Goal: Task Accomplishment & Management: Manage account settings

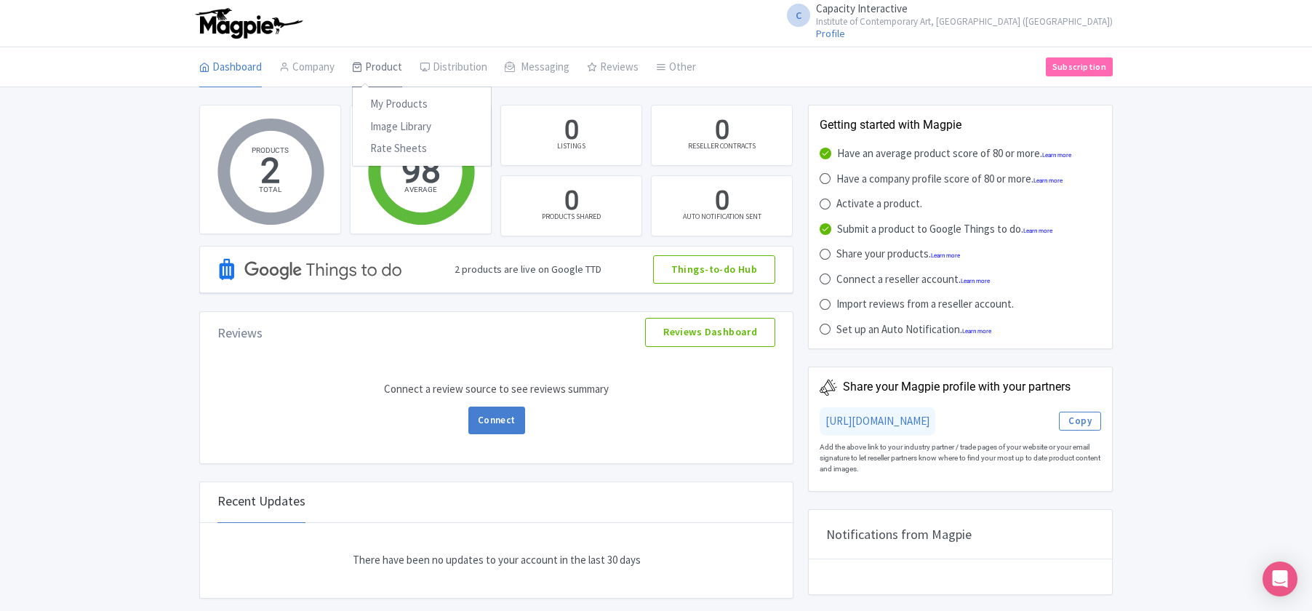
click at [394, 72] on link "Product" at bounding box center [377, 67] width 50 height 41
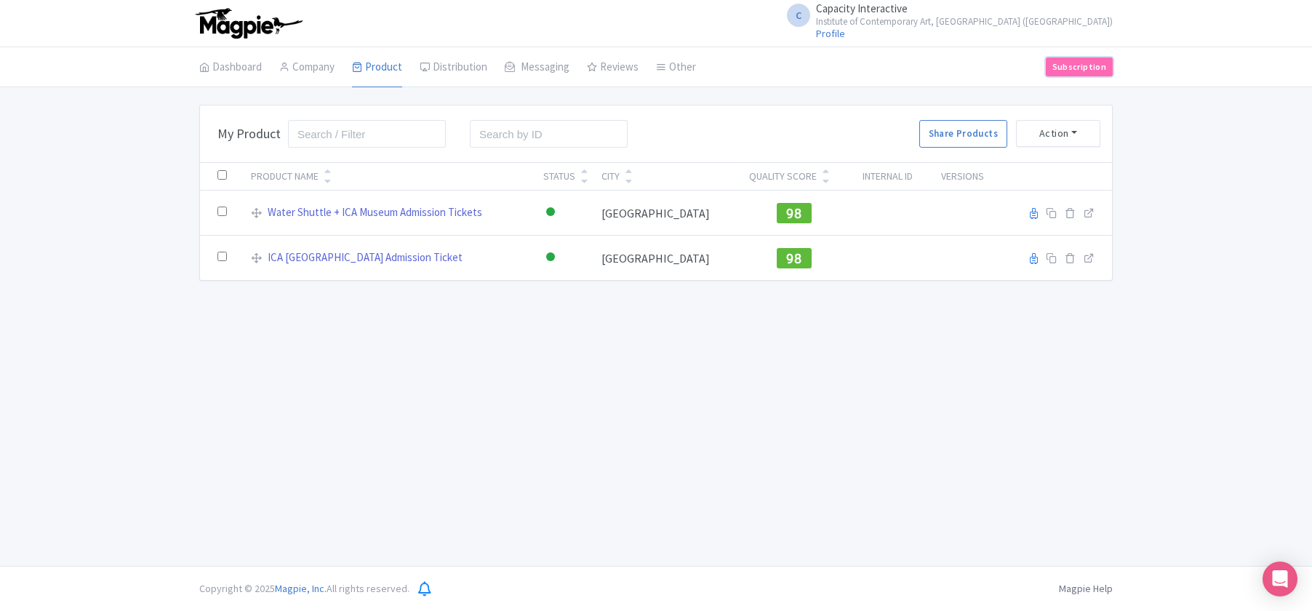
click at [1082, 64] on link "Subscription" at bounding box center [1079, 66] width 67 height 19
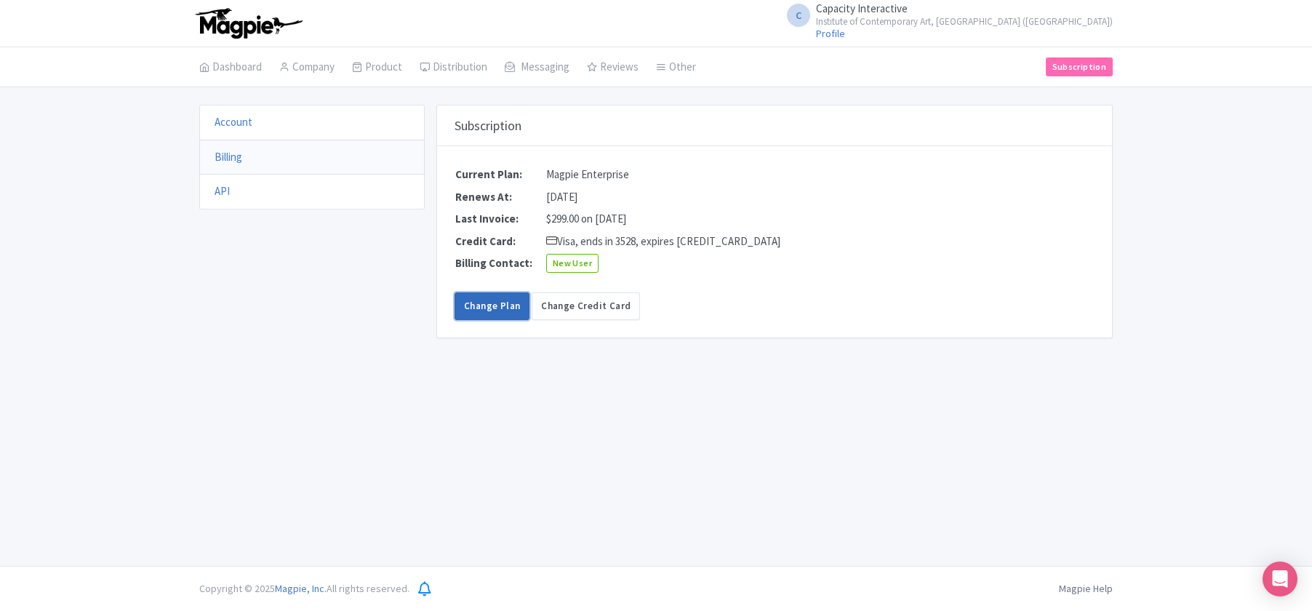
click at [496, 303] on link "Change Plan" at bounding box center [492, 306] width 75 height 28
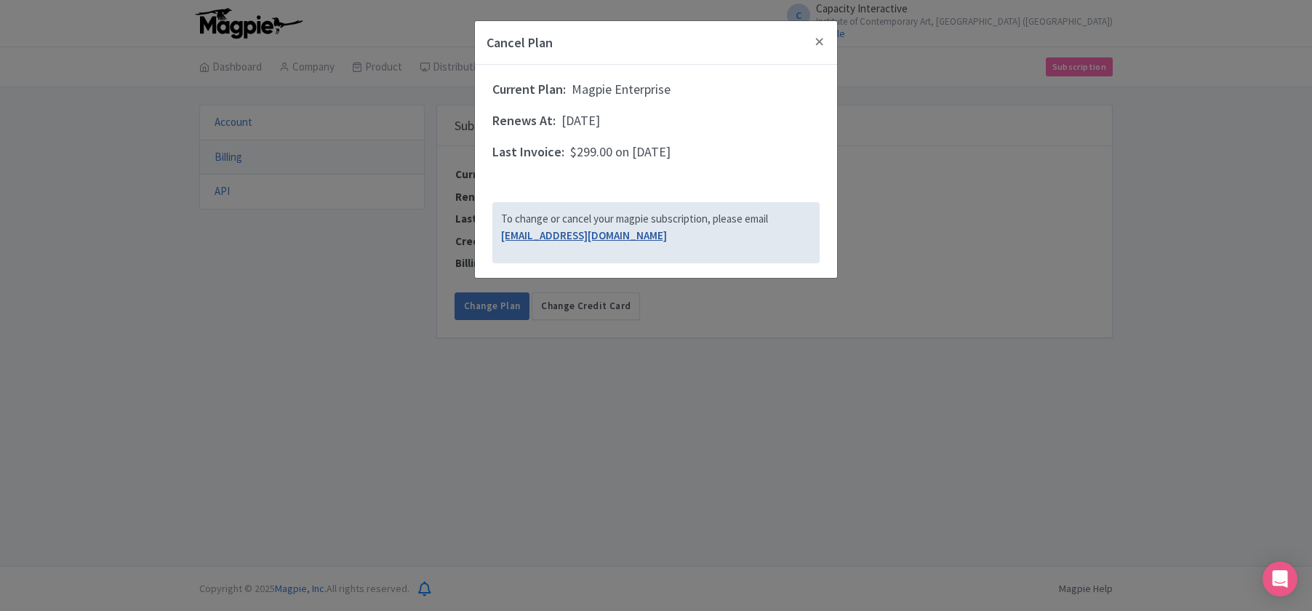
click at [548, 233] on link "support@magpie.travel" at bounding box center [584, 235] width 166 height 14
copy link "support@magpie.travel"
drag, startPoint x: 645, startPoint y: 244, endPoint x: 502, endPoint y: 240, distance: 143.4
click at [500, 241] on div "To change or cancel your magpie subscription, please email support@magpie.travel" at bounding box center [655, 232] width 327 height 61
click at [823, 36] on button "Close" at bounding box center [819, 41] width 35 height 41
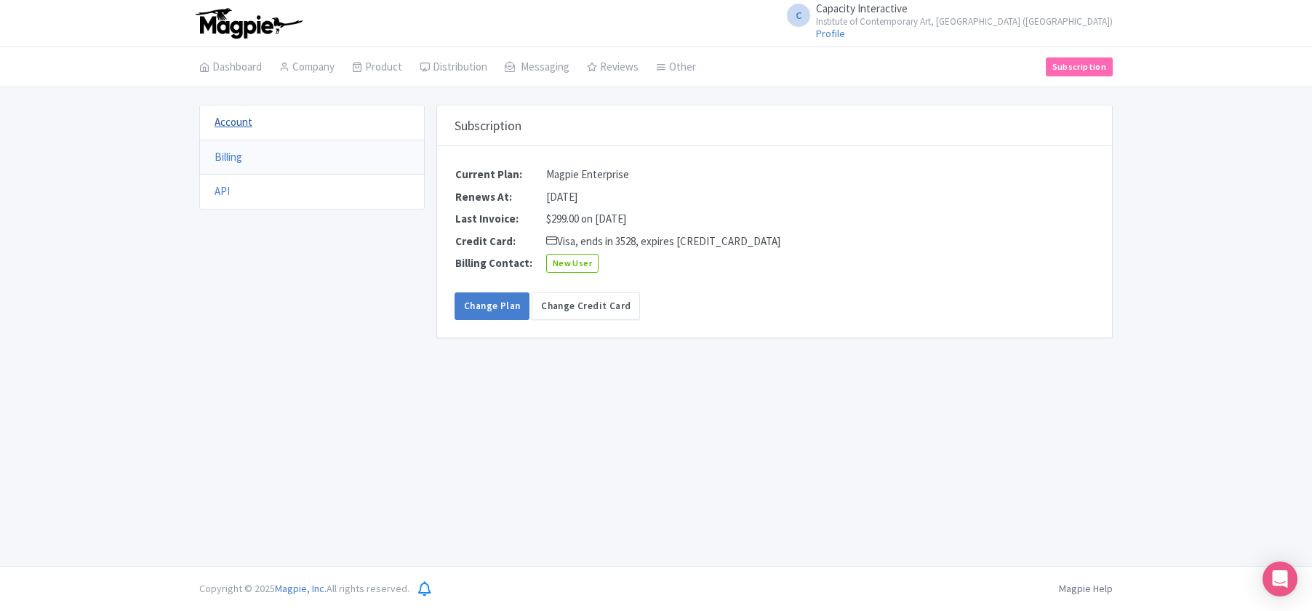
drag, startPoint x: 240, startPoint y: 121, endPoint x: 230, endPoint y: 120, distance: 10.2
click at [240, 121] on link "Account" at bounding box center [234, 122] width 38 height 14
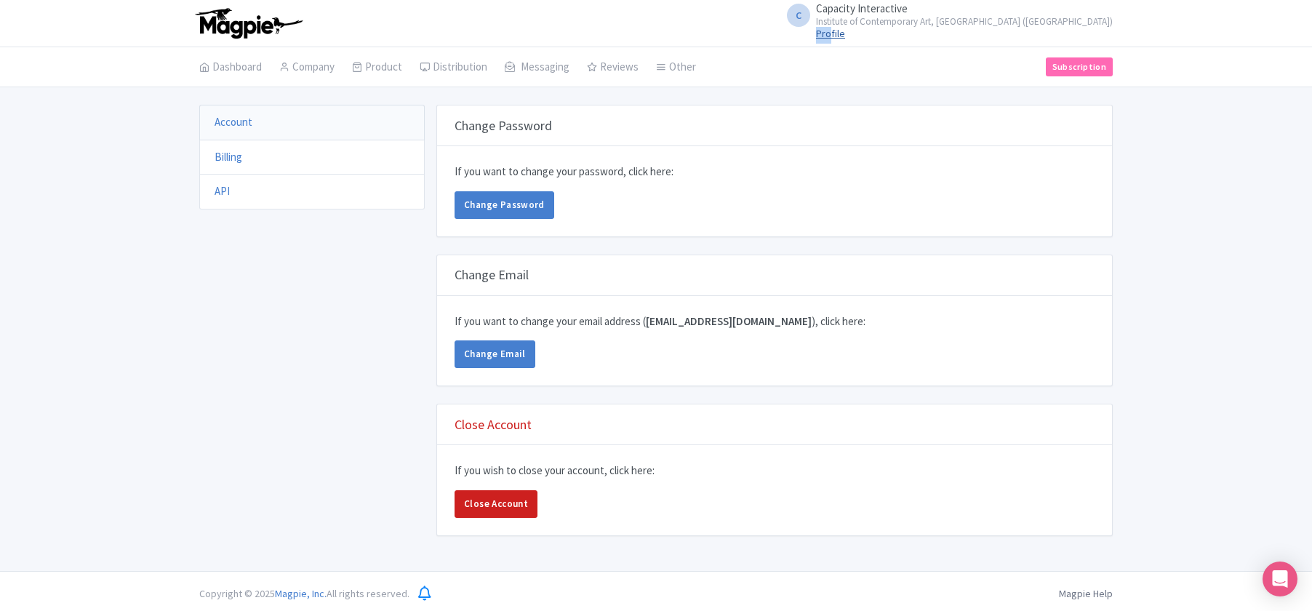
drag, startPoint x: 1030, startPoint y: 24, endPoint x: 956, endPoint y: 27, distance: 73.5
click at [956, 27] on div "C Capacity Interactive Institute of Contemporary Art, Boston (ICA) Profile User…" at bounding box center [656, 23] width 931 height 41
click at [1109, 20] on small "Institute of Contemporary Art, [GEOGRAPHIC_DATA] ([GEOGRAPHIC_DATA])" at bounding box center [964, 21] width 297 height 9
click at [1040, 87] on link "Settings" at bounding box center [1043, 92] width 138 height 23
